Goal: Entertainment & Leisure: Consume media (video, audio)

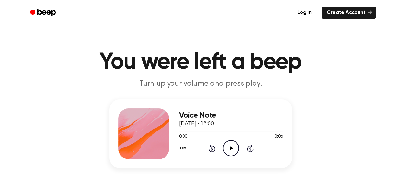
click at [234, 150] on icon "Play Audio" at bounding box center [231, 148] width 16 height 16
click at [232, 147] on icon at bounding box center [231, 148] width 3 height 4
click at [235, 150] on icon "Play Audio" at bounding box center [231, 148] width 16 height 16
click at [234, 148] on icon "Play Audio" at bounding box center [231, 148] width 16 height 16
click at [228, 150] on icon "Play Audio" at bounding box center [231, 148] width 16 height 16
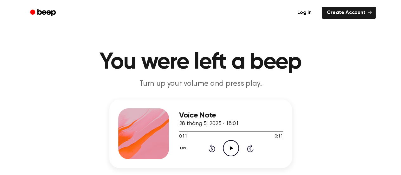
click at [230, 149] on icon at bounding box center [231, 148] width 3 height 4
click at [230, 146] on icon at bounding box center [231, 148] width 3 height 4
click at [231, 144] on icon "Play Audio" at bounding box center [231, 148] width 16 height 16
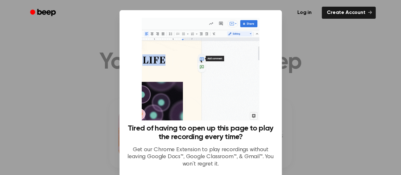
click at [309, 61] on div at bounding box center [200, 87] width 401 height 175
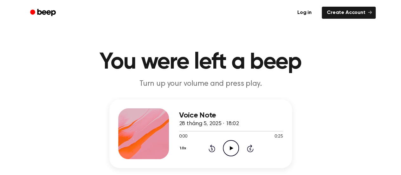
click at [234, 147] on icon "Play Audio" at bounding box center [231, 148] width 16 height 16
